Goal: Task Accomplishment & Management: Use online tool/utility

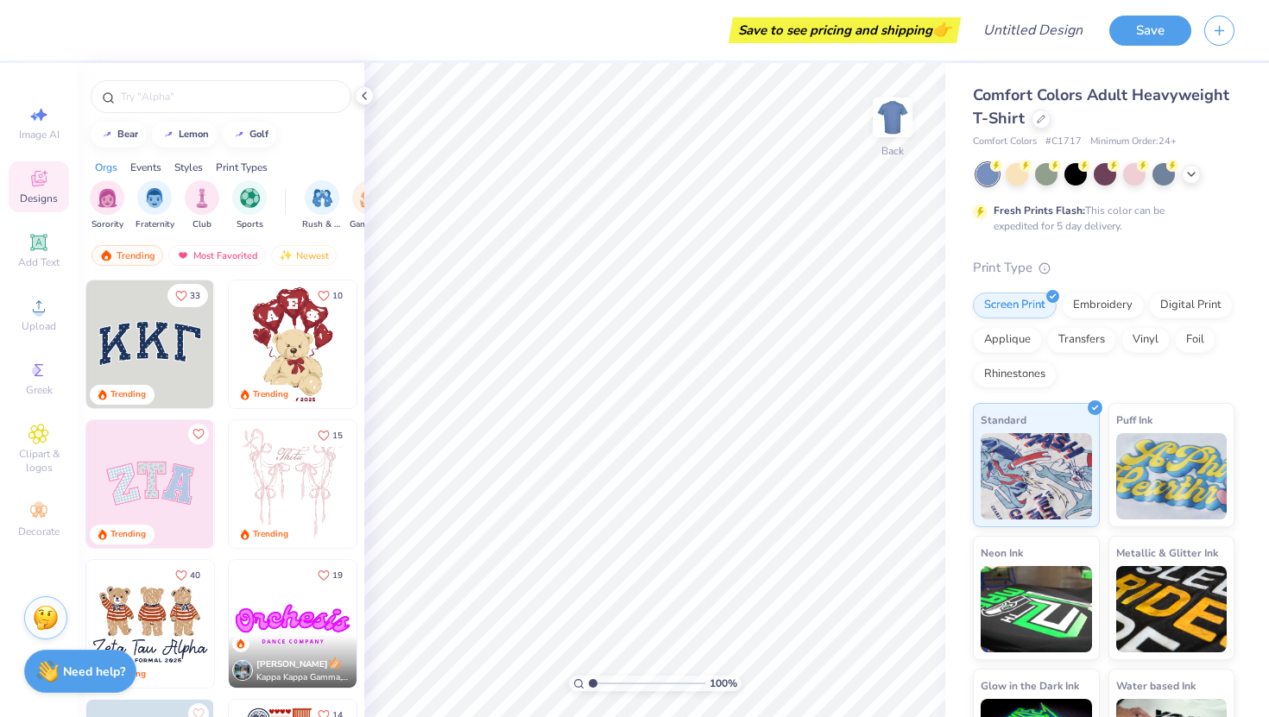
click at [192, 169] on div "Styles" at bounding box center [188, 168] width 28 height 16
click at [103, 168] on div "Orgs" at bounding box center [106, 168] width 22 height 16
click at [240, 198] on img "filter for Sports" at bounding box center [250, 196] width 20 height 20
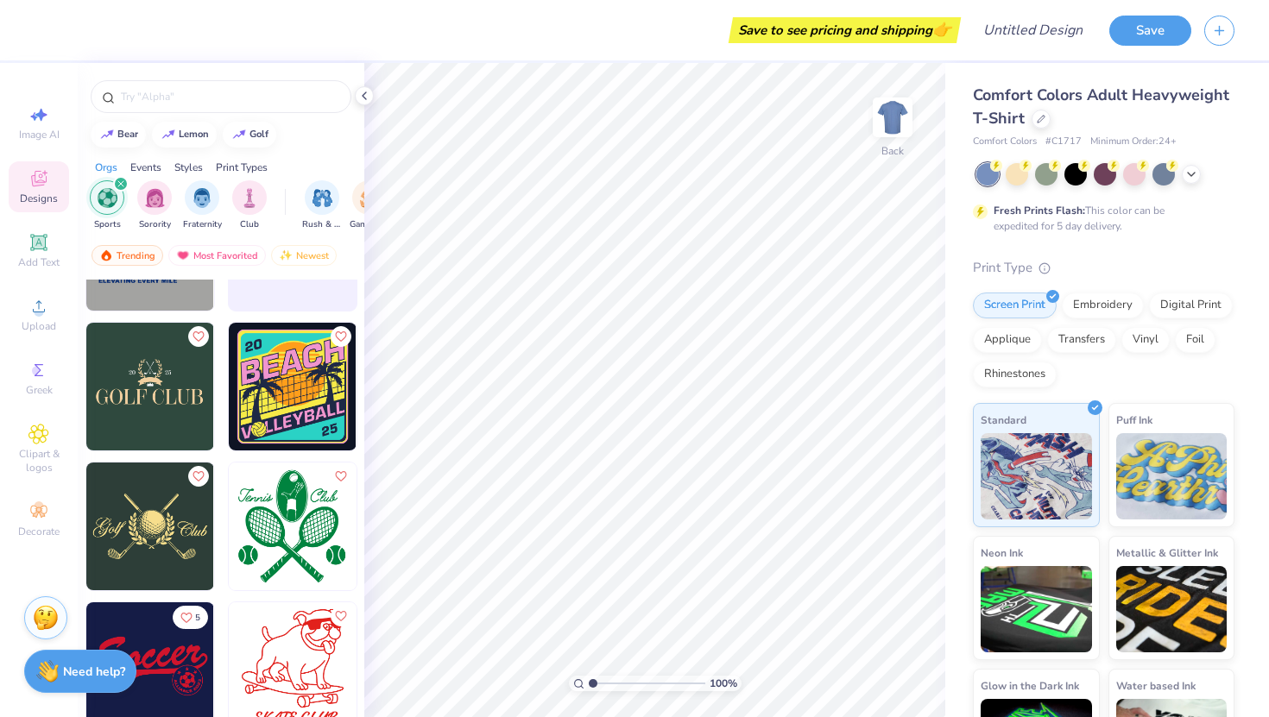
scroll to position [76, 0]
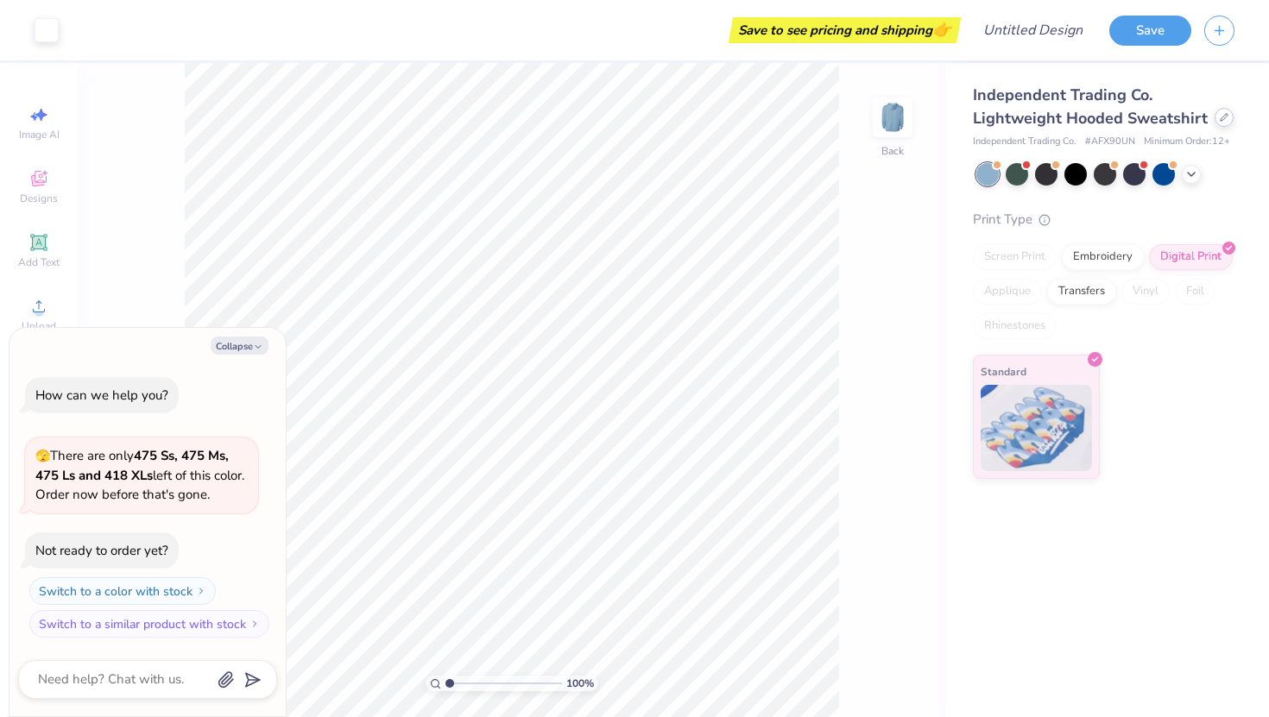
click at [1219, 113] on icon at bounding box center [1223, 117] width 9 height 9
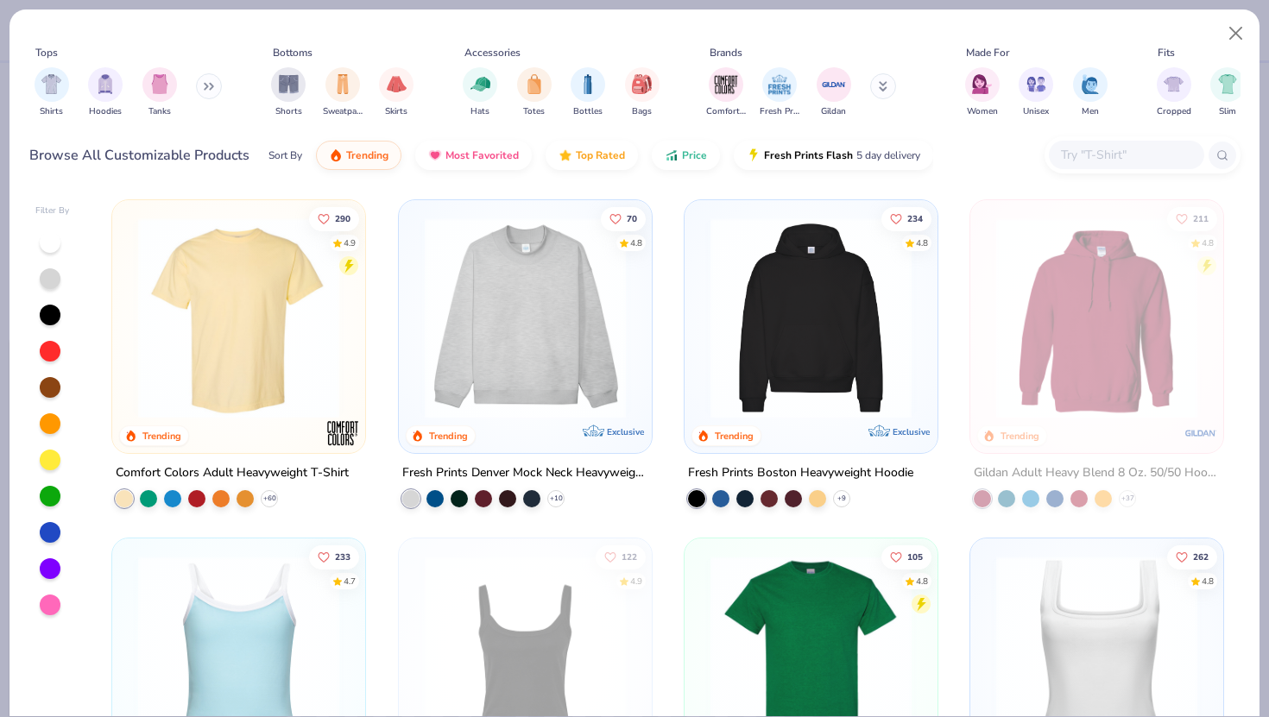
click at [771, 327] on img at bounding box center [811, 317] width 218 height 201
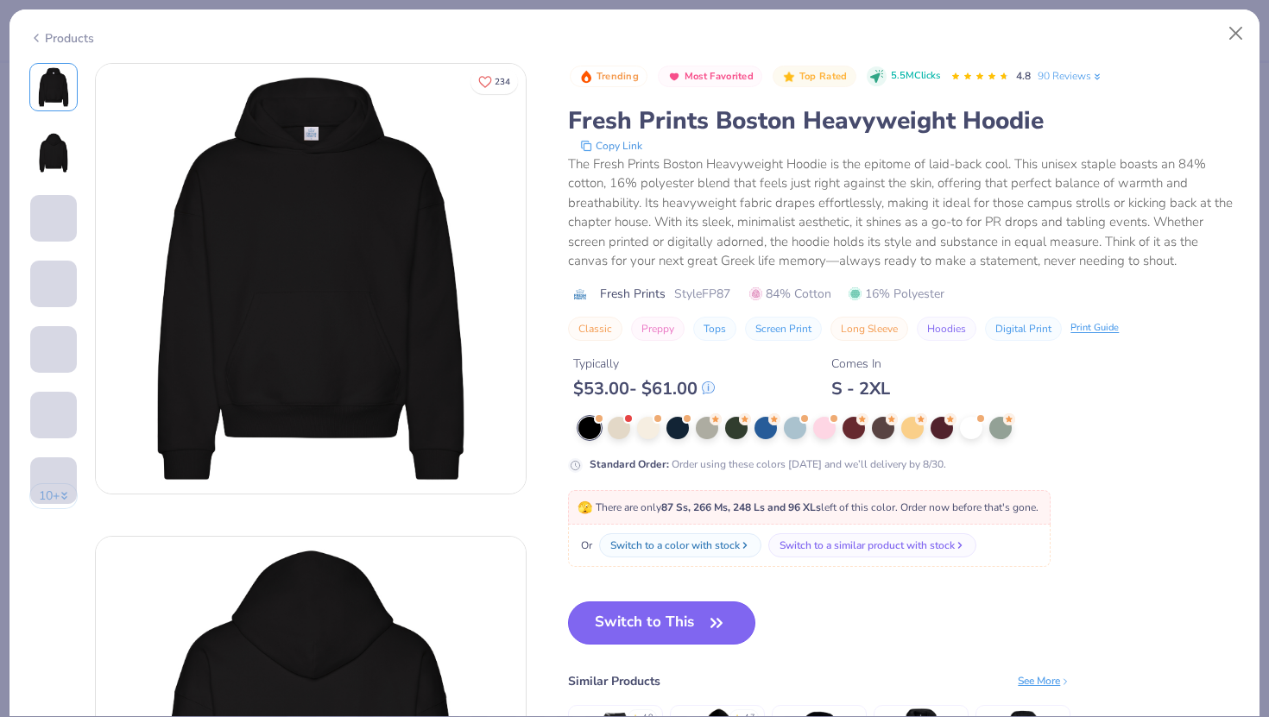
click at [650, 641] on button "Switch to This" at bounding box center [661, 623] width 187 height 43
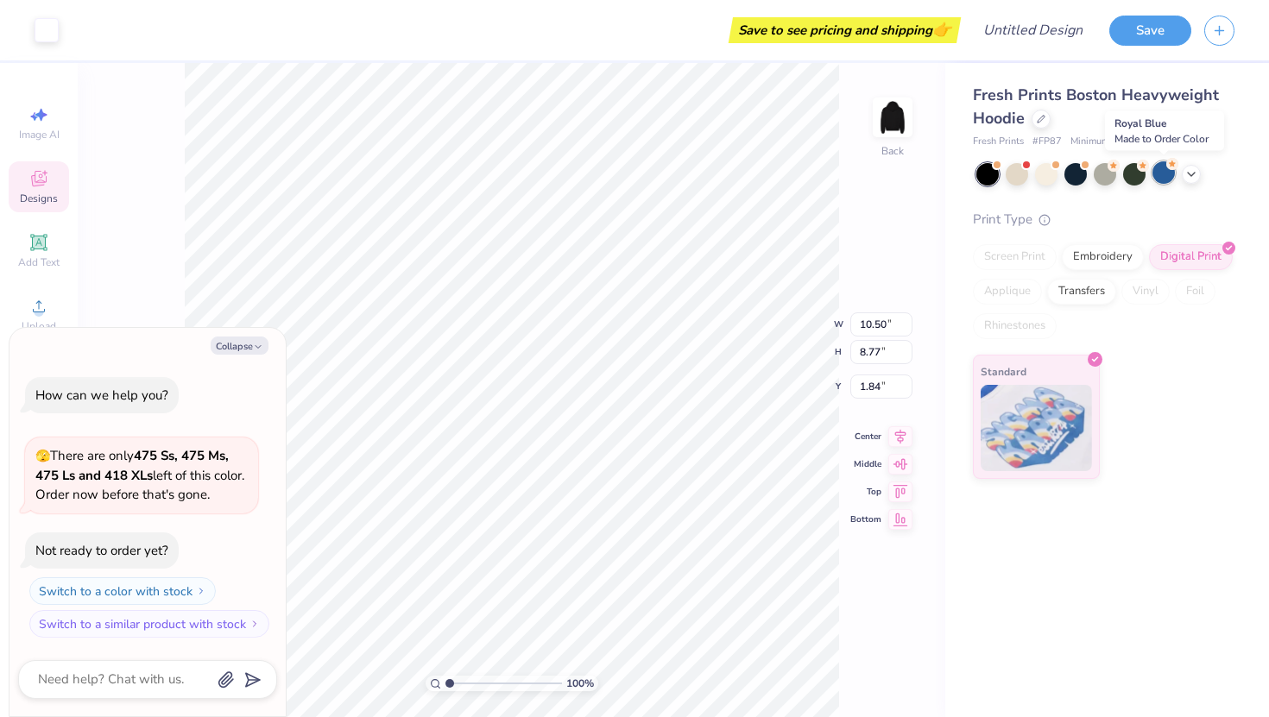
click at [1160, 173] on div at bounding box center [1163, 172] width 22 height 22
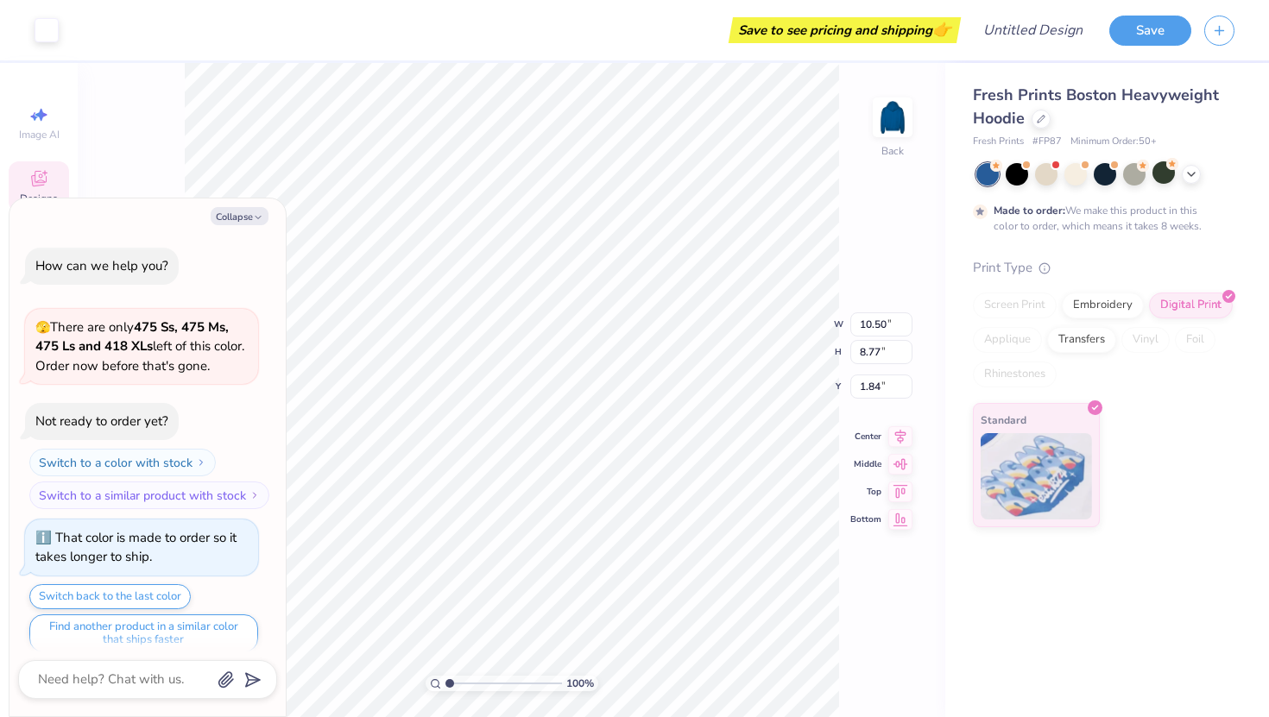
scroll to position [14, 0]
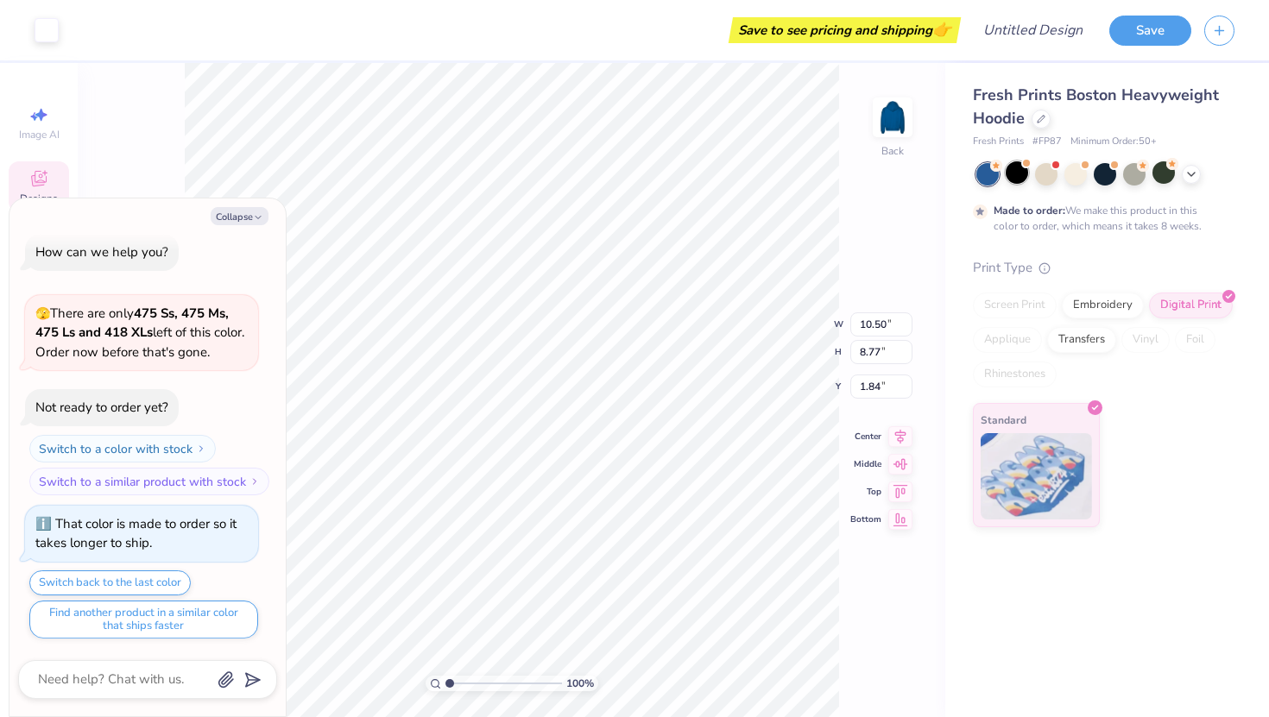
click at [1010, 177] on div at bounding box center [1016, 172] width 22 height 22
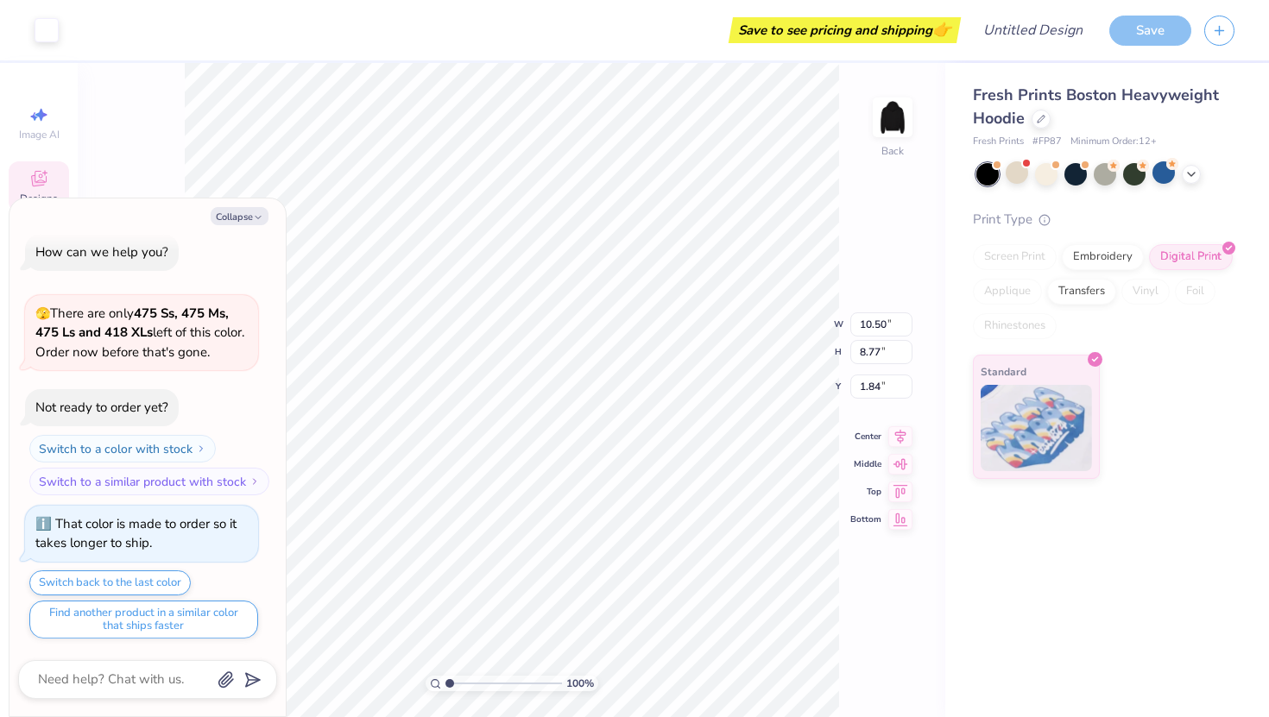
scroll to position [324, 0]
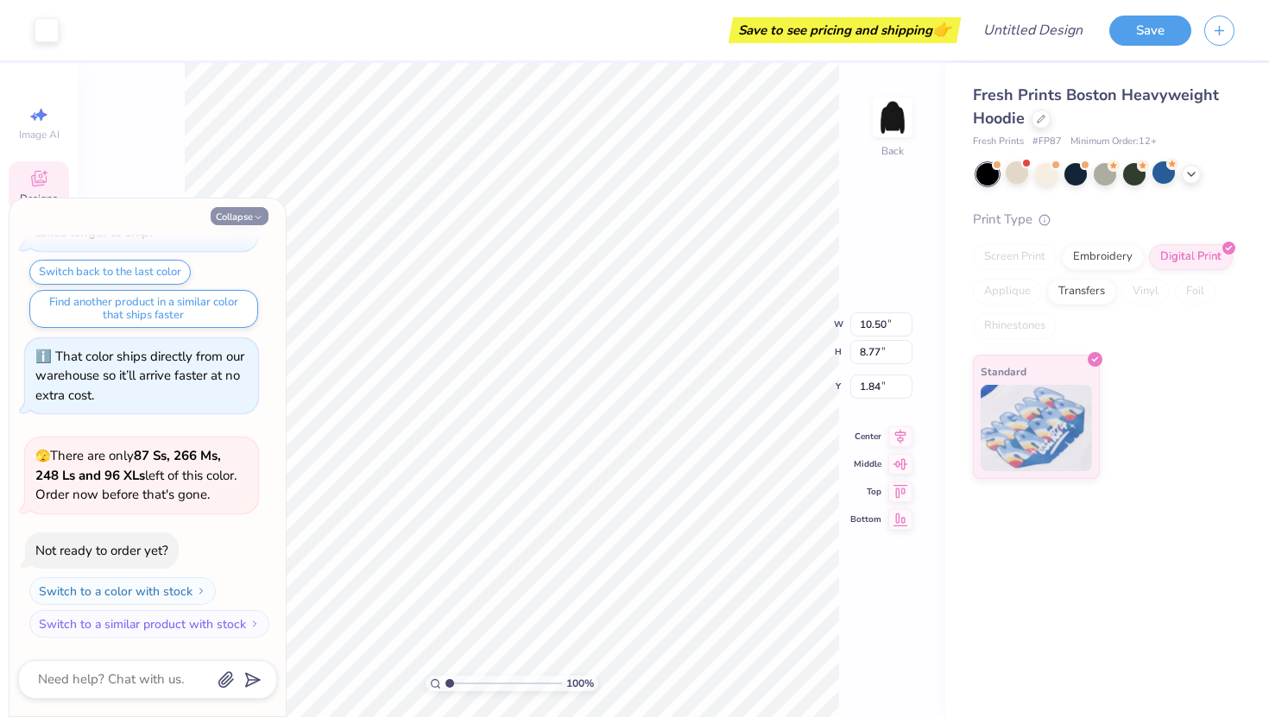
click at [250, 221] on button "Collapse" at bounding box center [240, 216] width 58 height 18
type textarea "x"
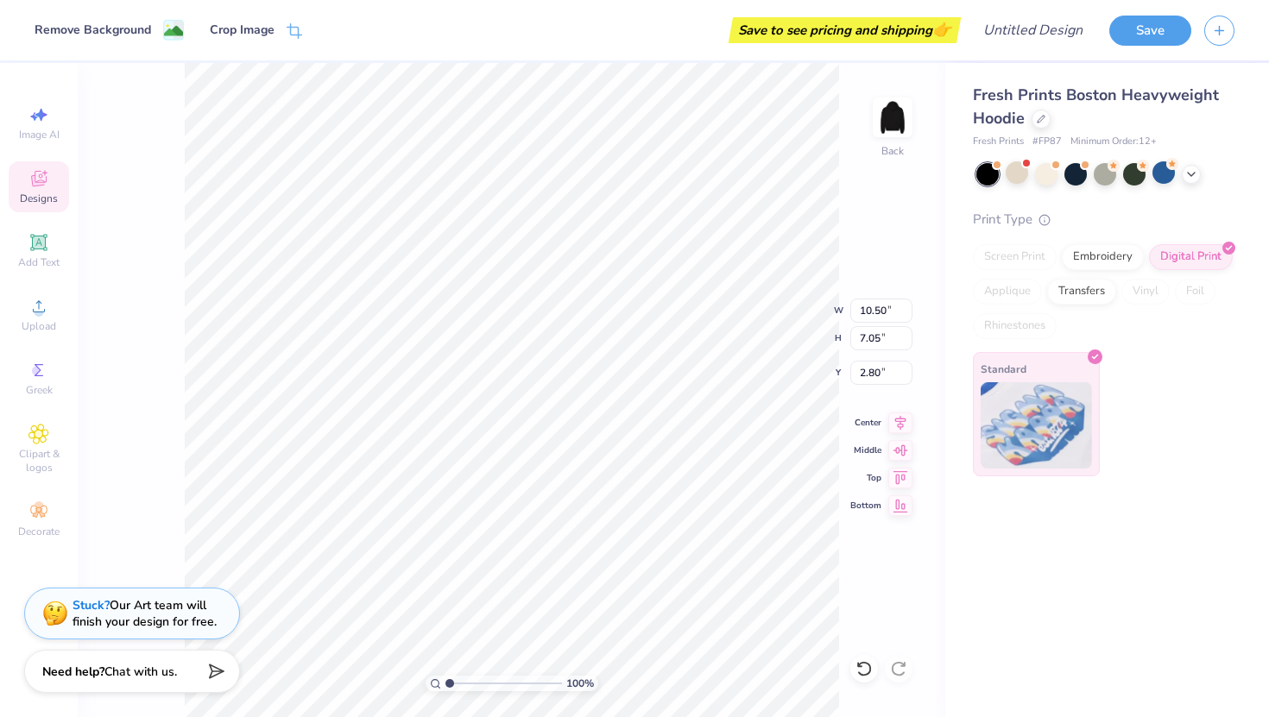
click at [1044, 386] on img at bounding box center [1035, 425] width 111 height 86
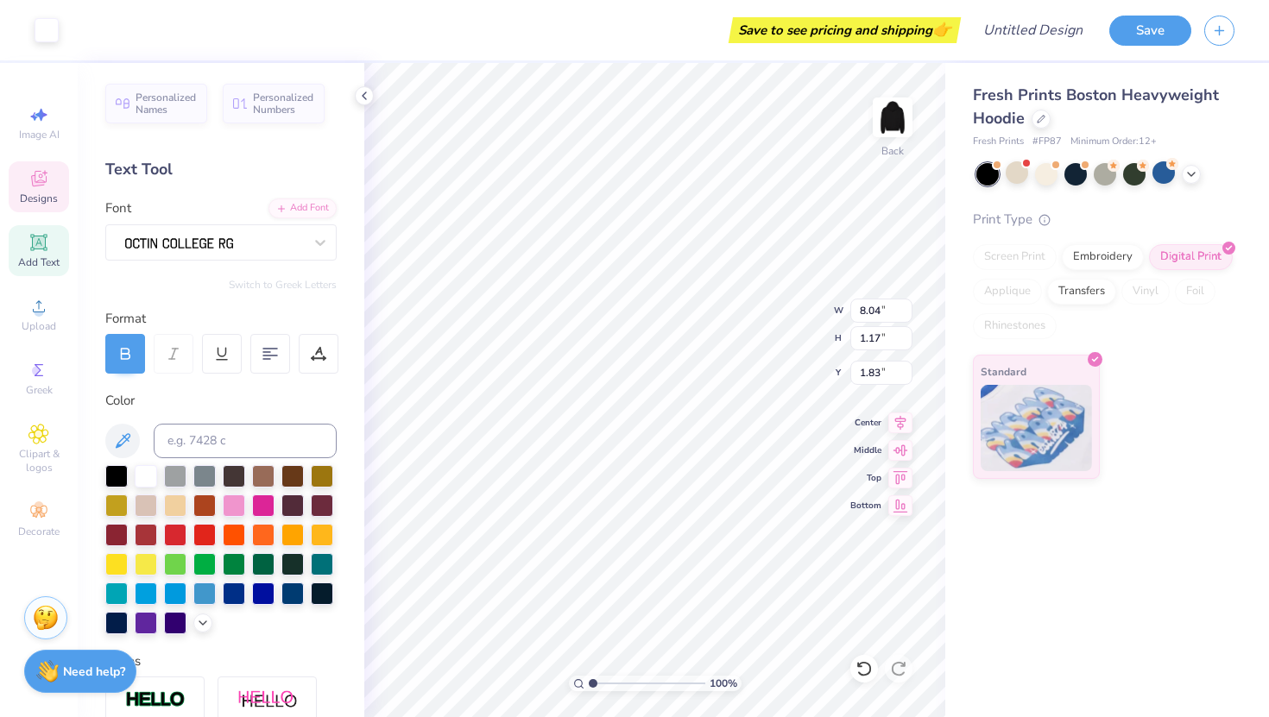
type input "1.83"
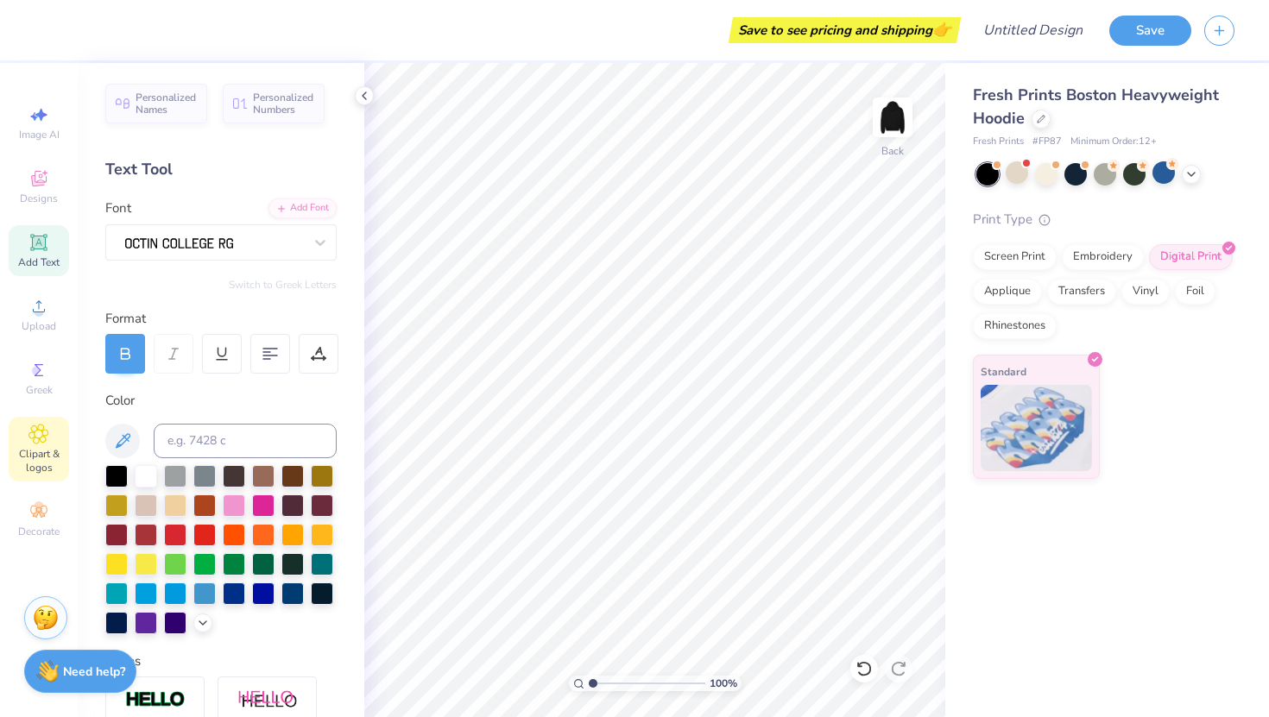
click at [37, 447] on span "Clipart & logos" at bounding box center [39, 461] width 60 height 28
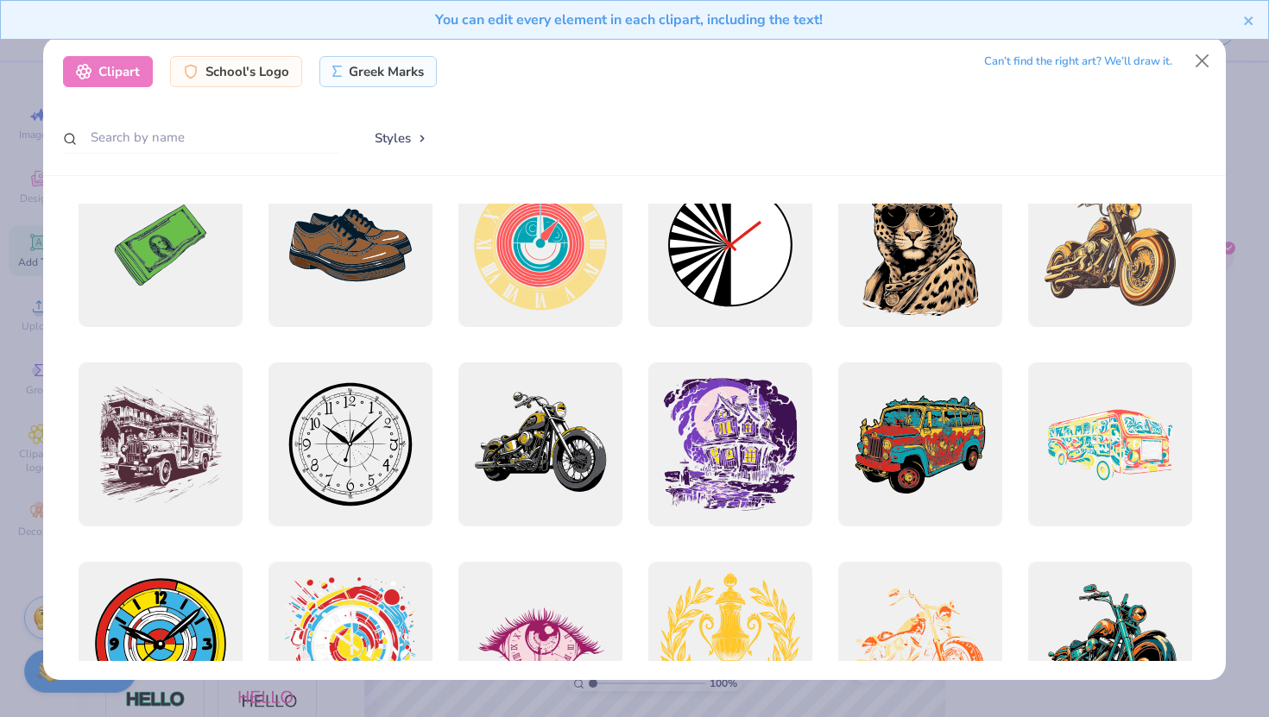
scroll to position [154, 0]
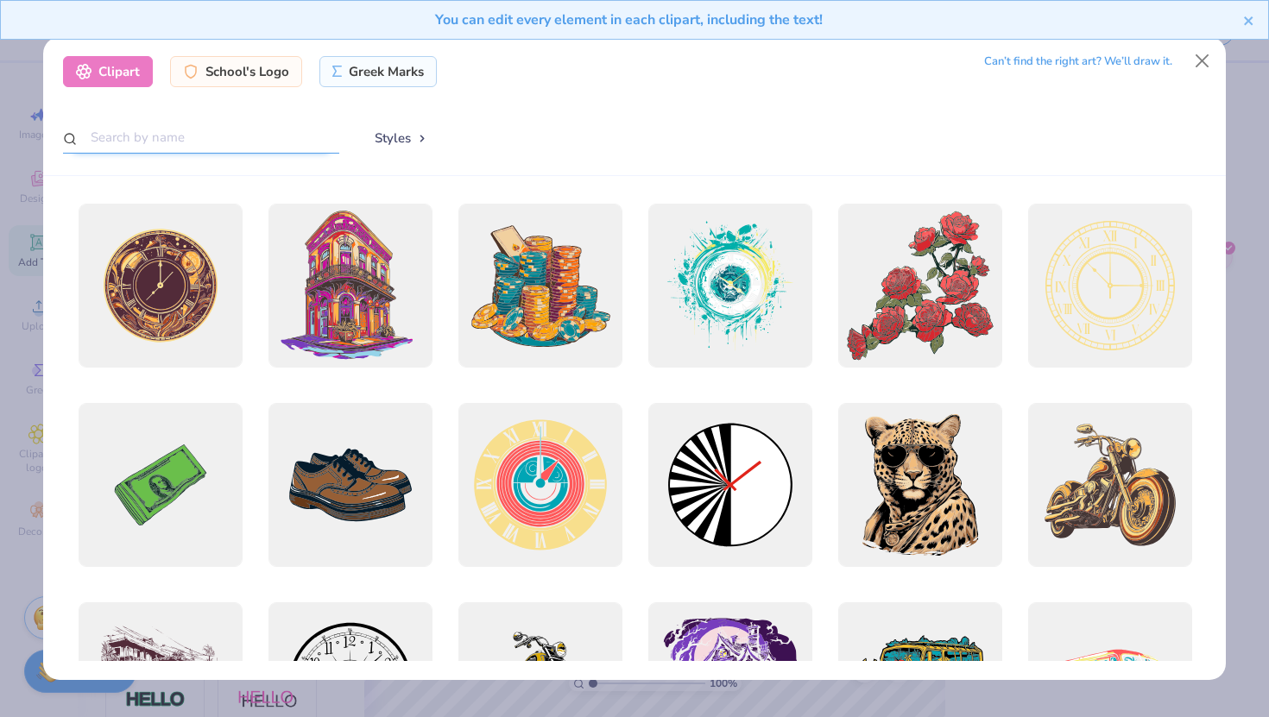
click at [128, 139] on input "text" at bounding box center [201, 138] width 276 height 32
type input "f"
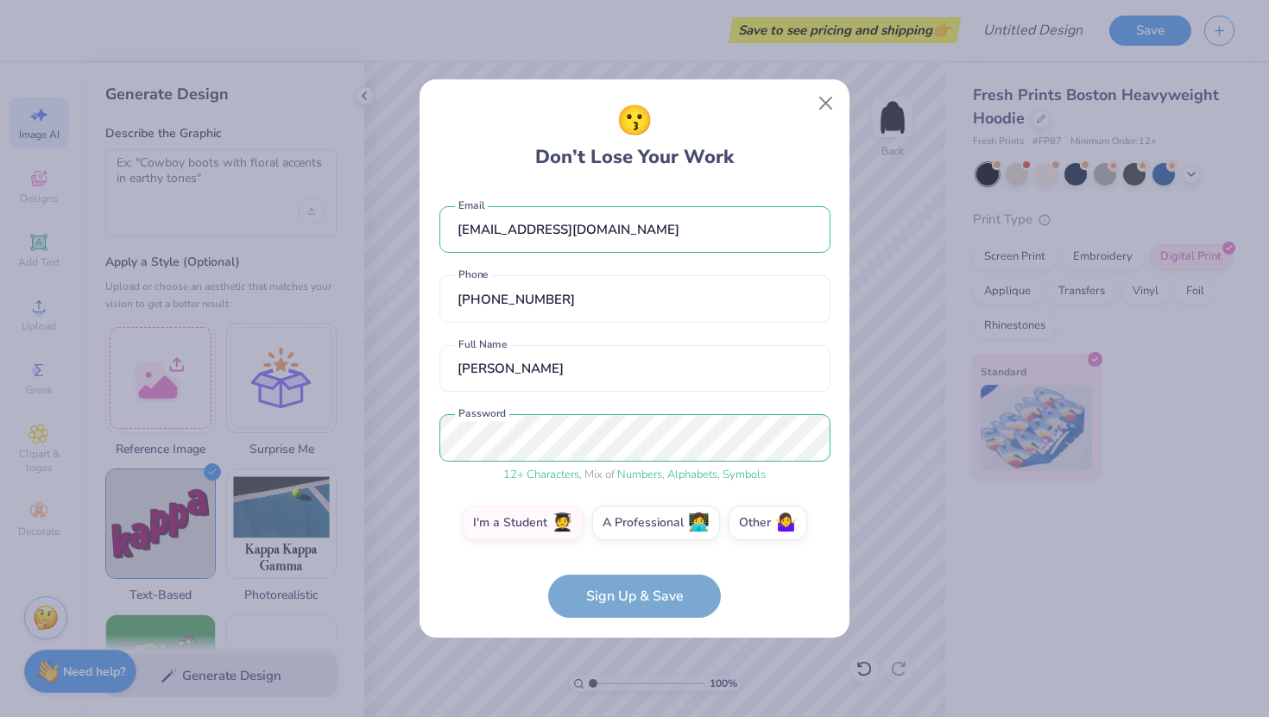
select select "4"
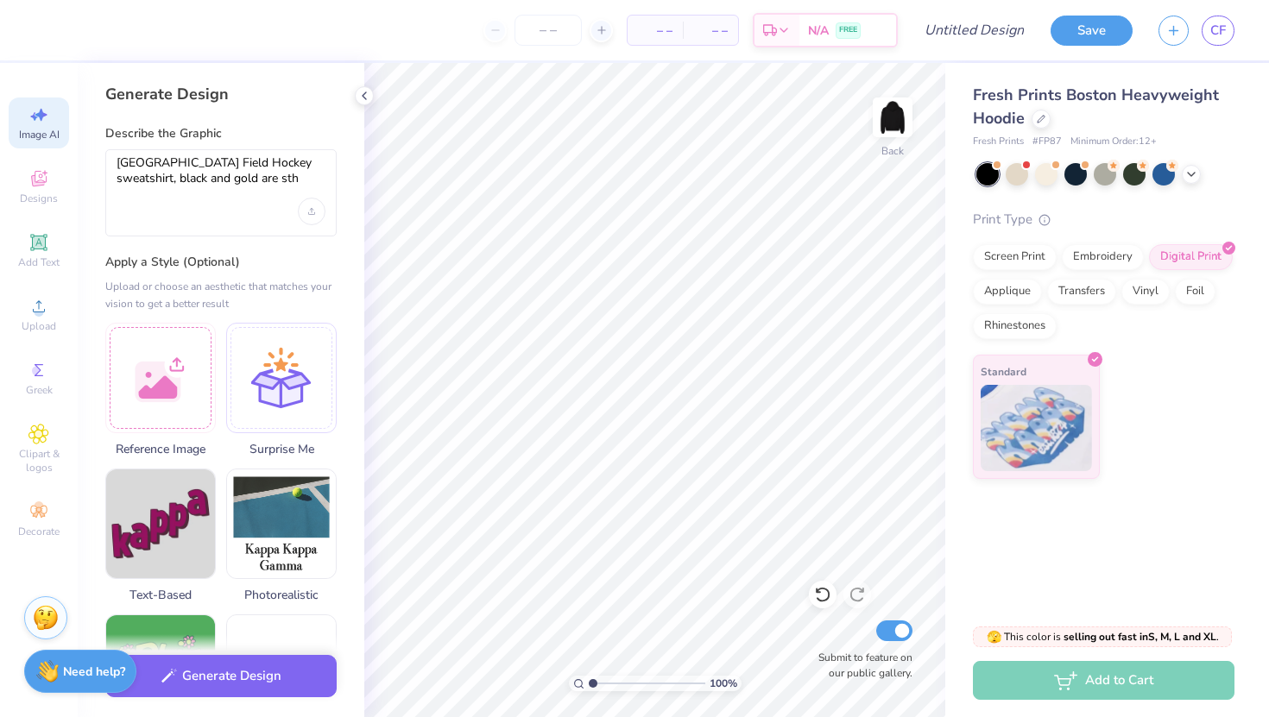
select select "4"
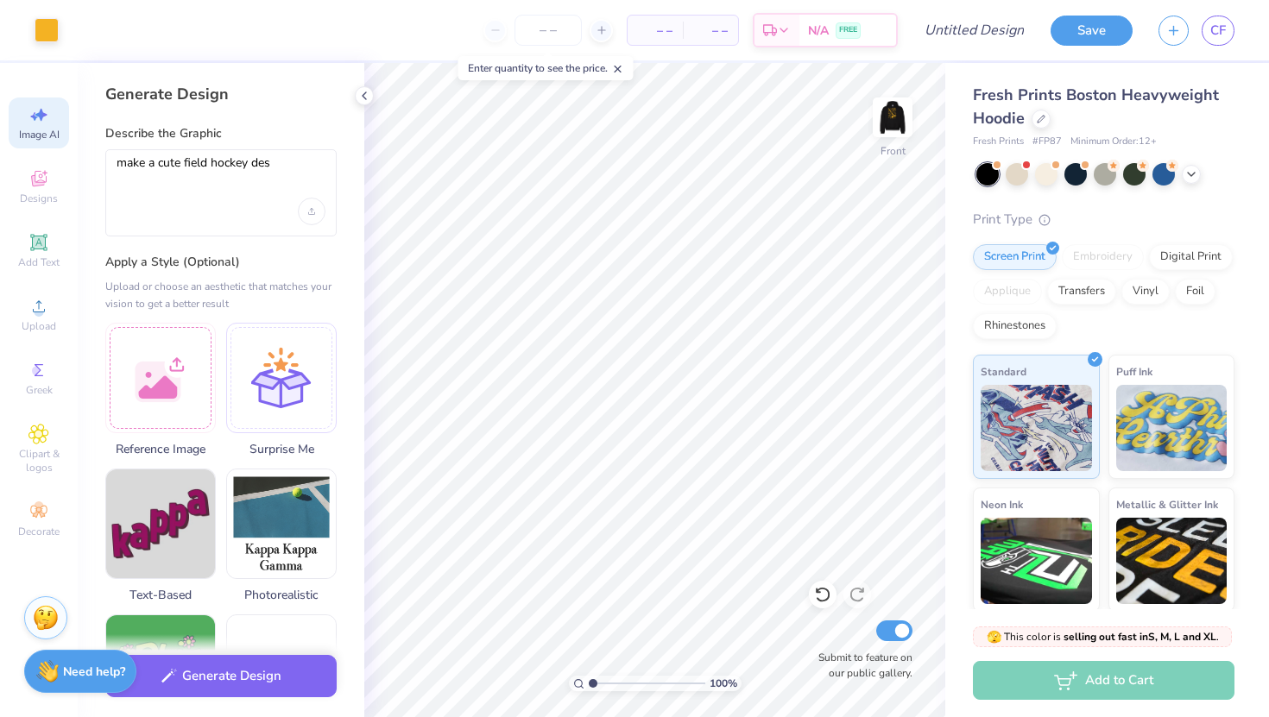
select select "4"
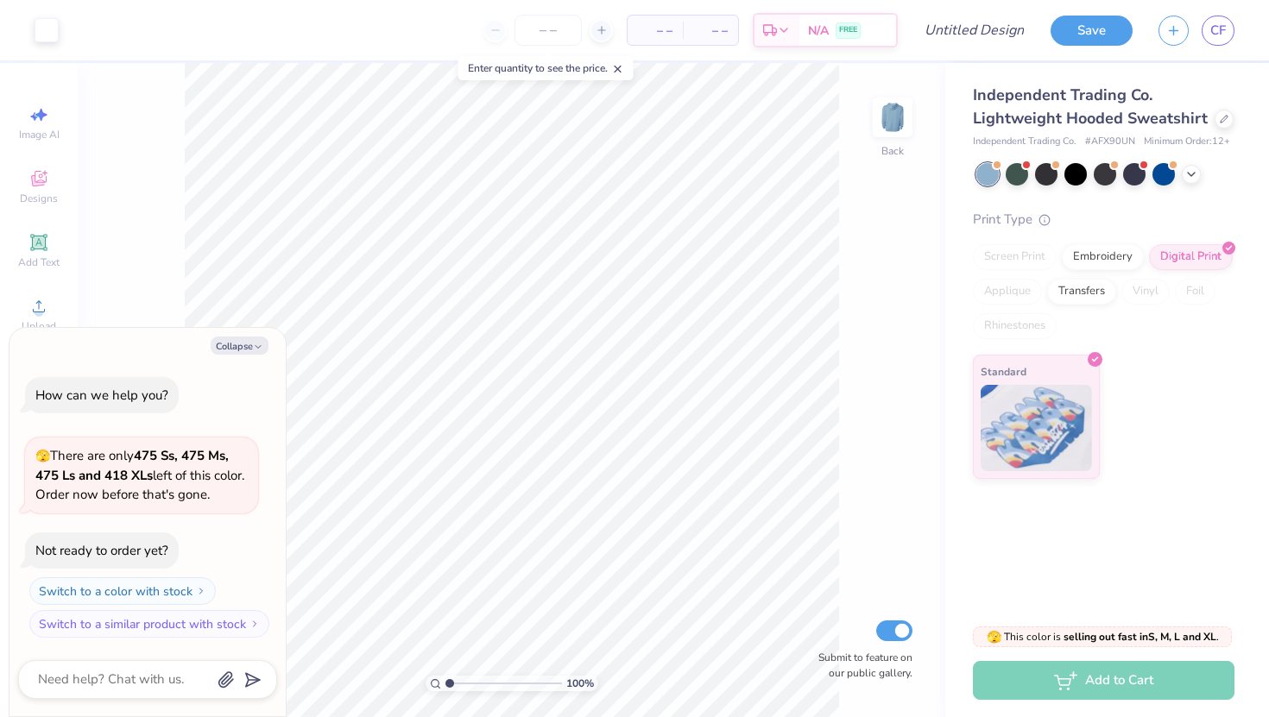
scroll to position [275, 0]
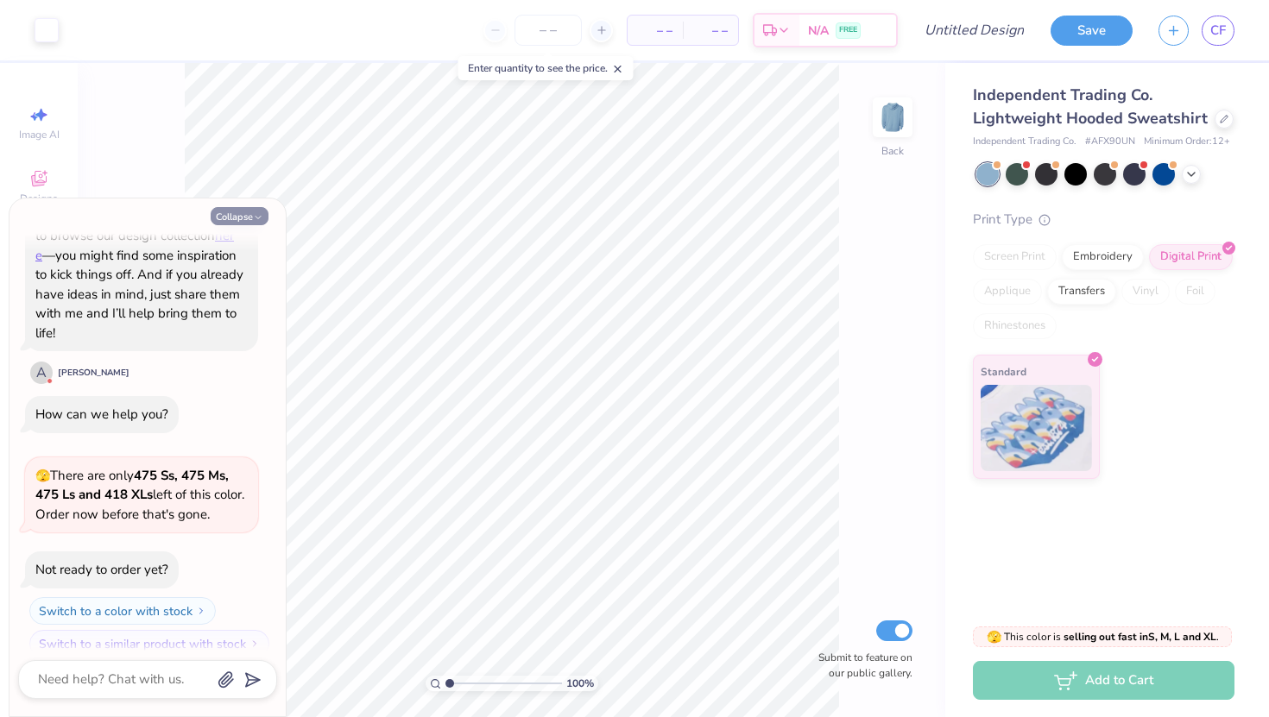
click at [232, 215] on button "Collapse" at bounding box center [240, 216] width 58 height 18
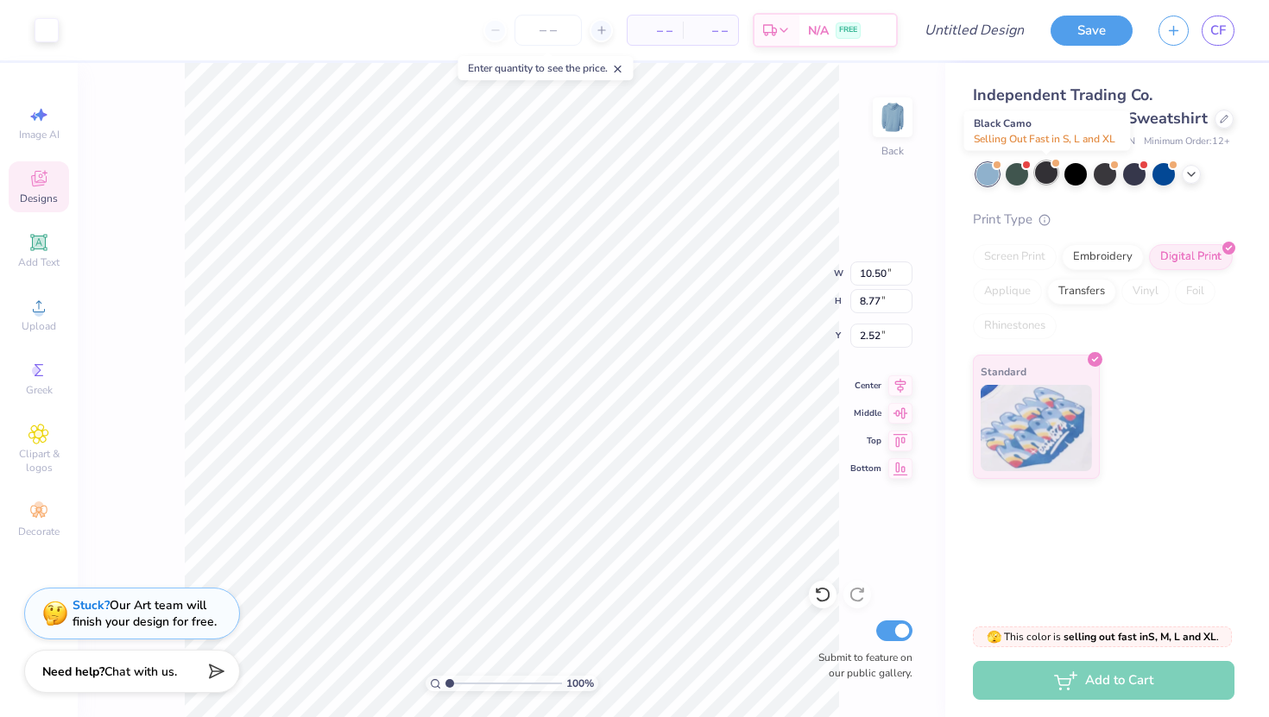
click at [1043, 167] on div at bounding box center [1046, 172] width 22 height 22
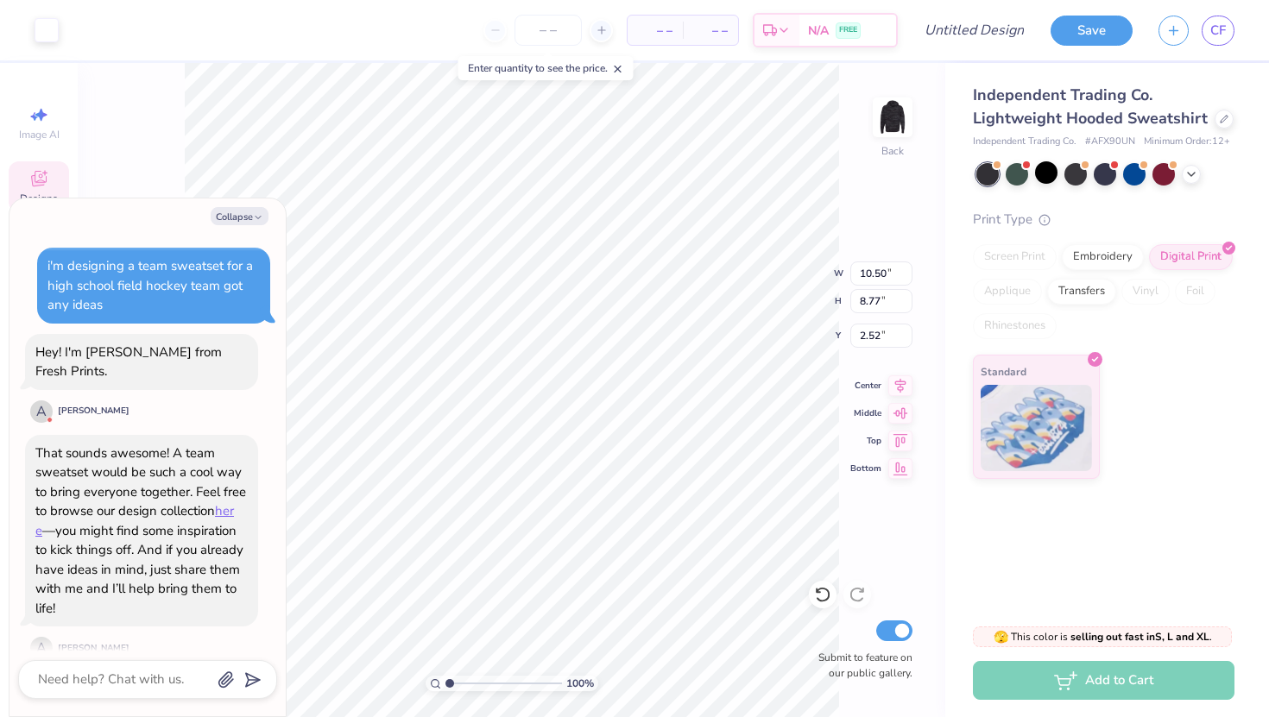
scroll to position [500, 0]
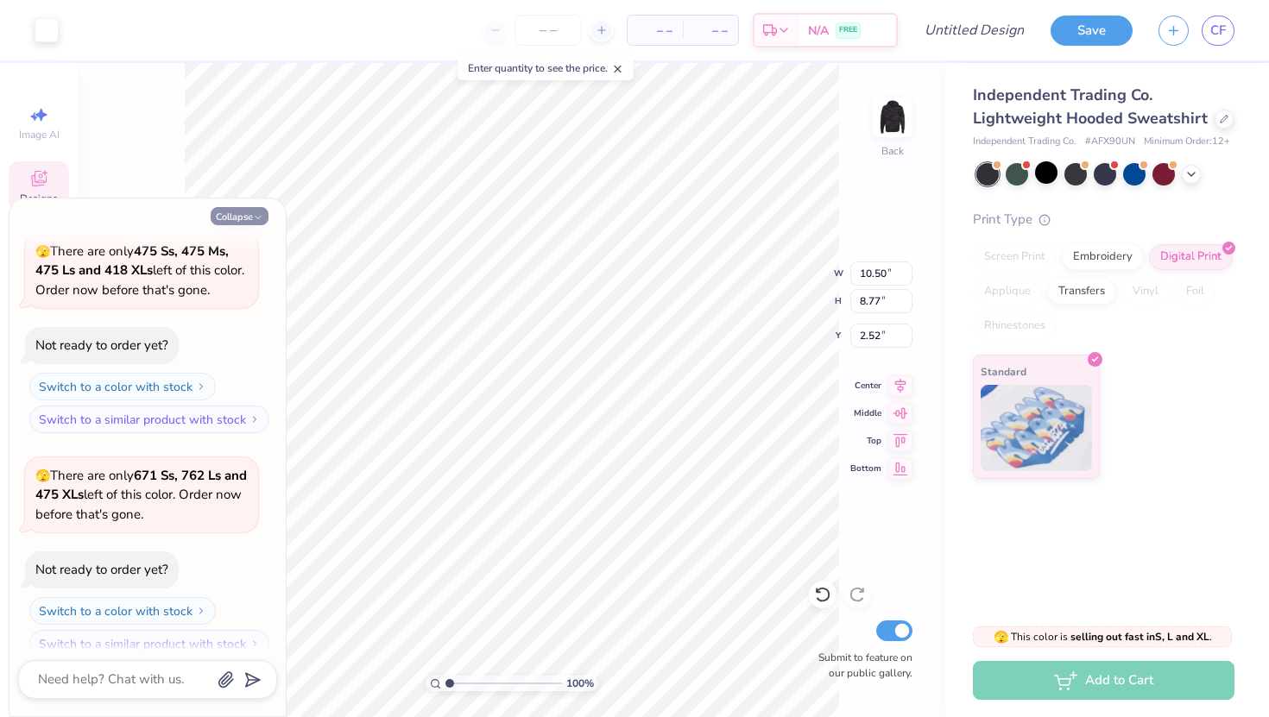
click at [250, 213] on button "Collapse" at bounding box center [240, 216] width 58 height 18
type textarea "x"
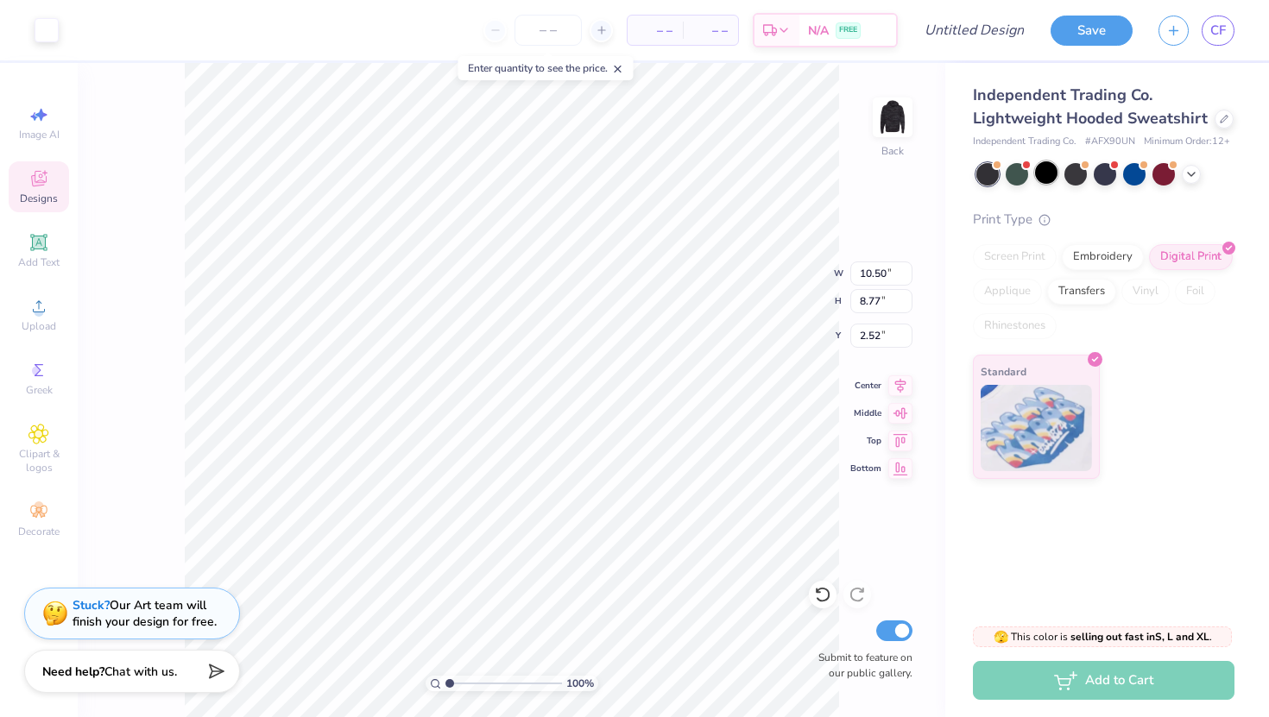
click at [1043, 173] on div at bounding box center [1046, 172] width 22 height 22
